Goal: Navigation & Orientation: Find specific page/section

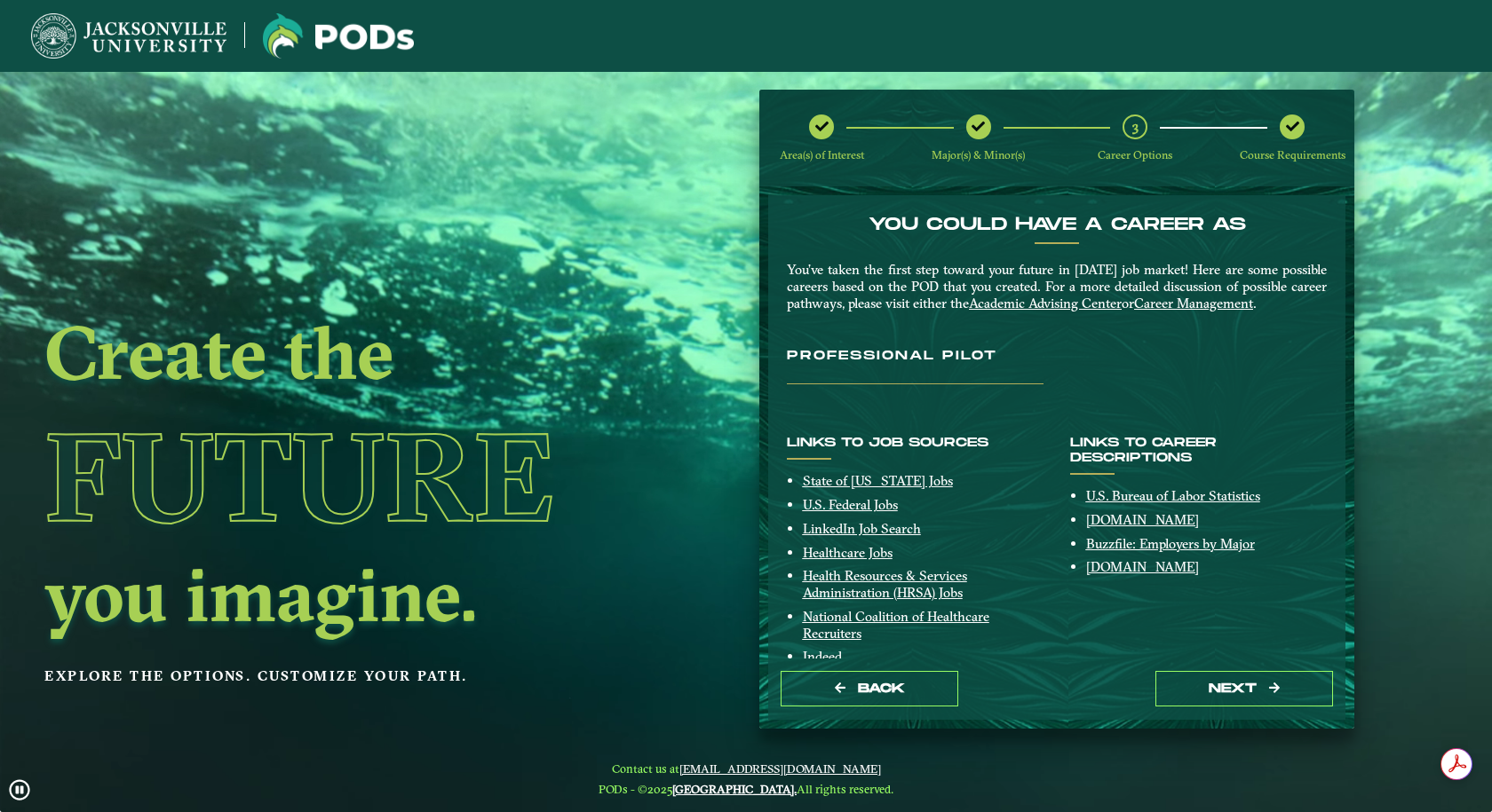
scroll to position [55, 0]
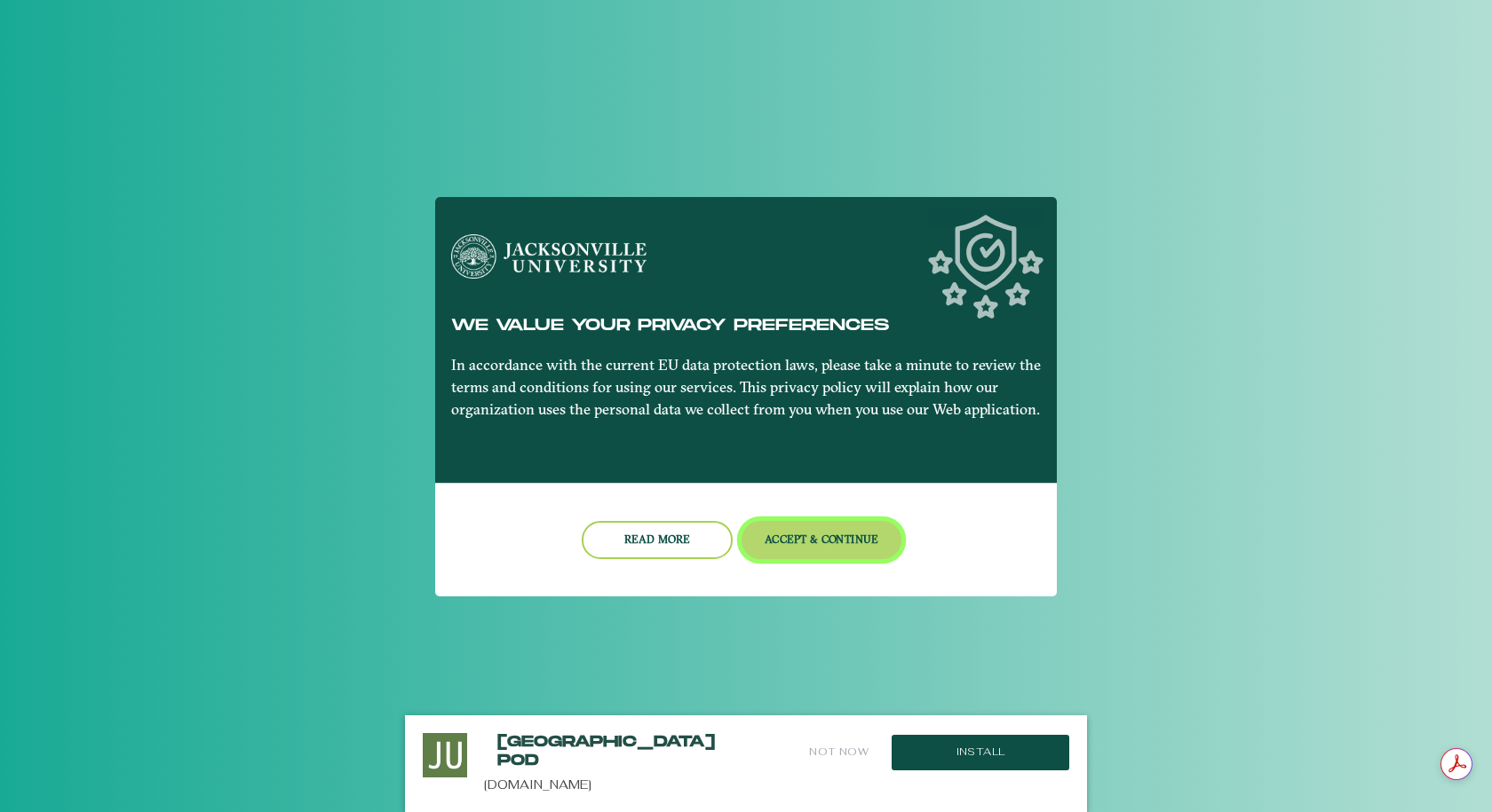
click at [847, 544] on button "Accept & Continue" at bounding box center [822, 539] width 160 height 38
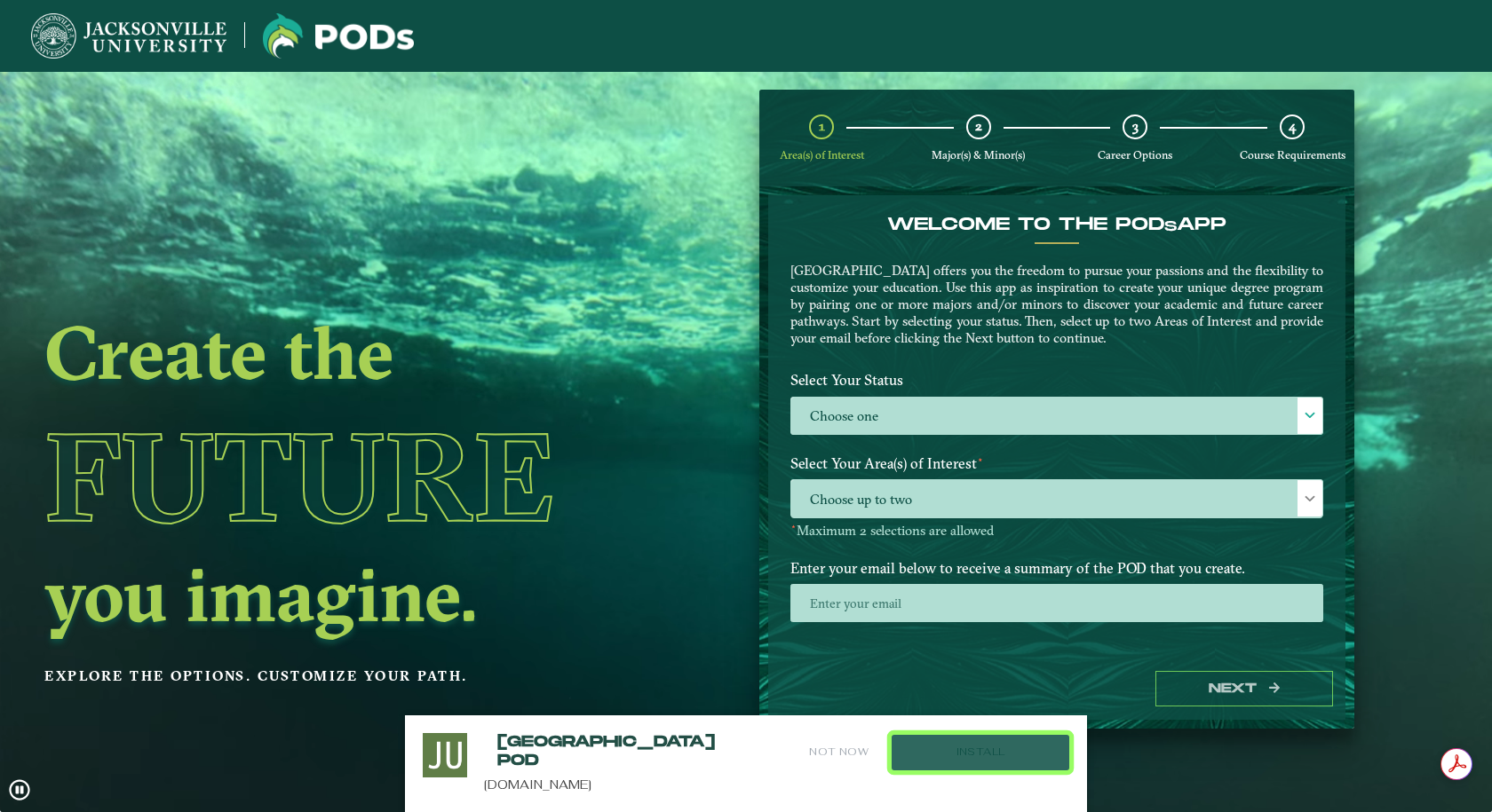
click at [975, 748] on button "Install" at bounding box center [981, 753] width 178 height 35
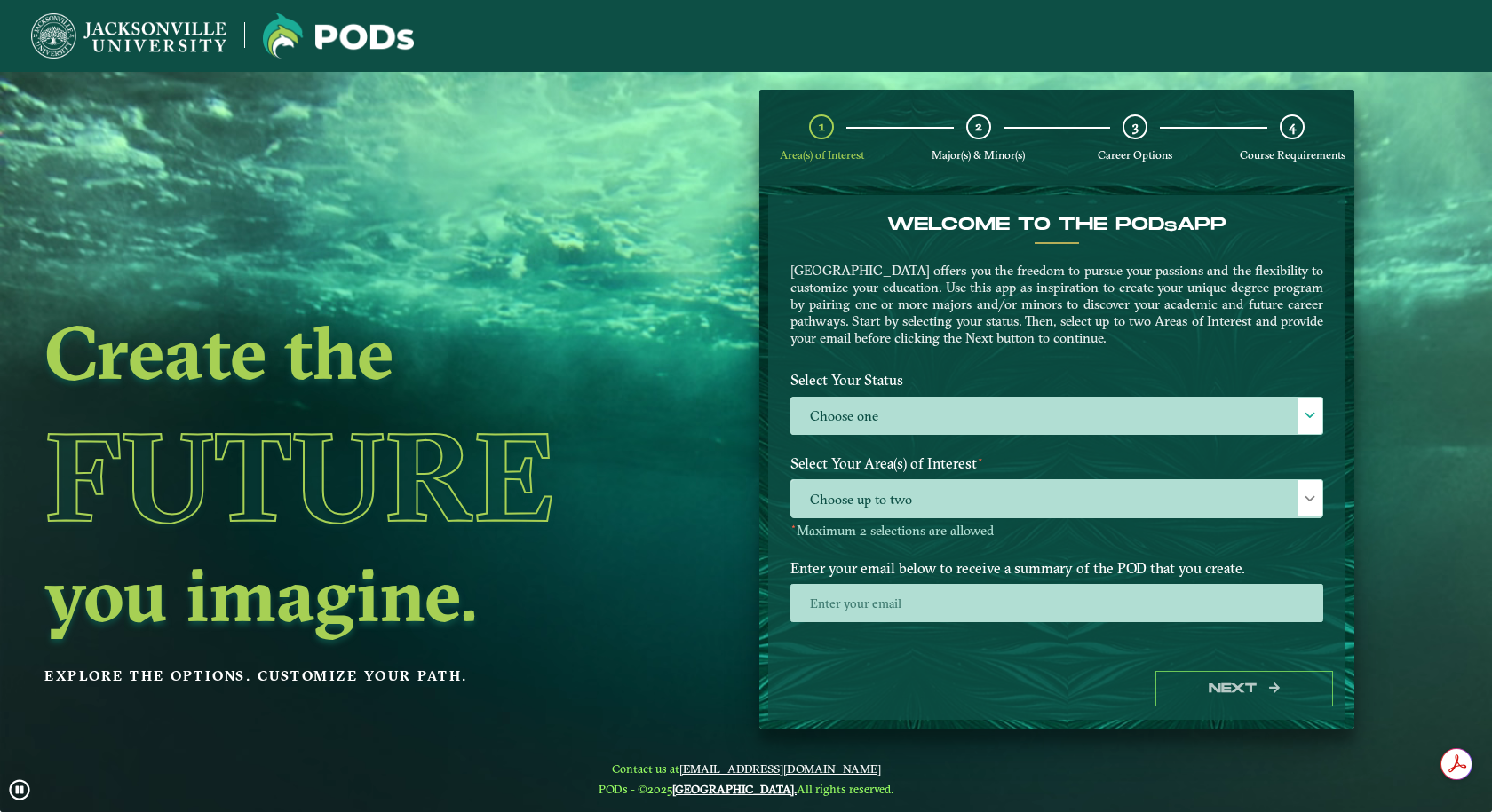
click at [975, 748] on nav "Contact us at pods@ju.edu PODs - ©2025 Jacksonville University. All rights rese…" at bounding box center [746, 780] width 1492 height 67
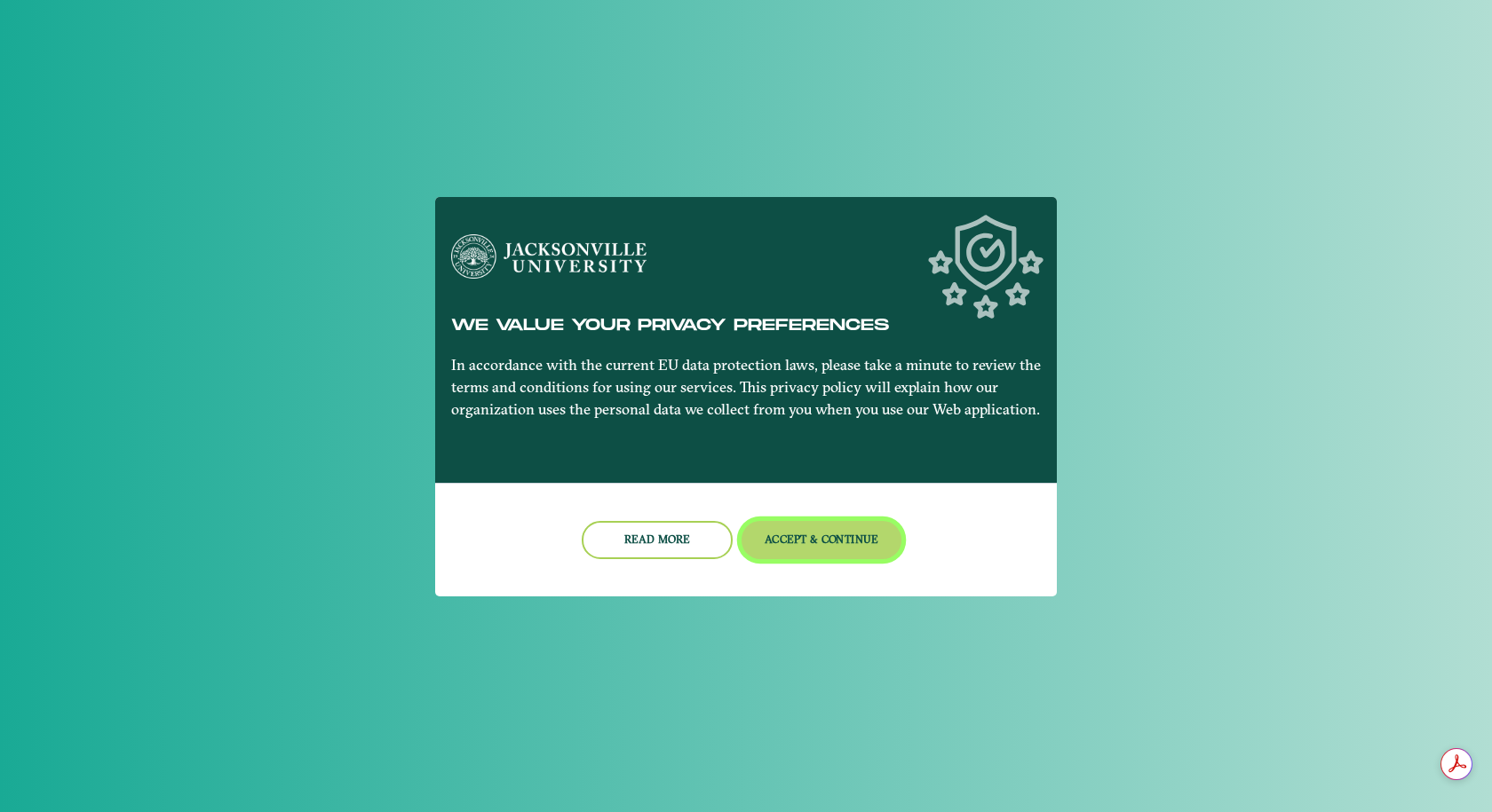
click at [830, 527] on button "Accept & Continue" at bounding box center [822, 539] width 160 height 38
